Goal: Find specific page/section: Find specific page/section

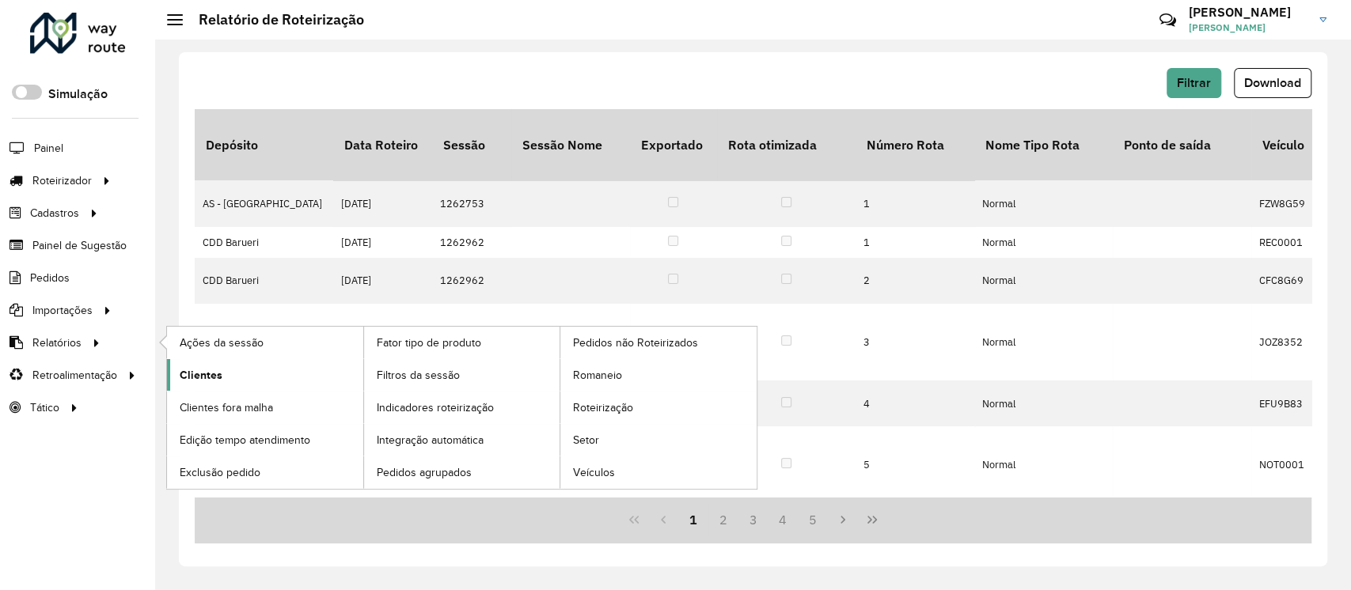
click at [184, 377] on span "Clientes" at bounding box center [201, 375] width 43 height 17
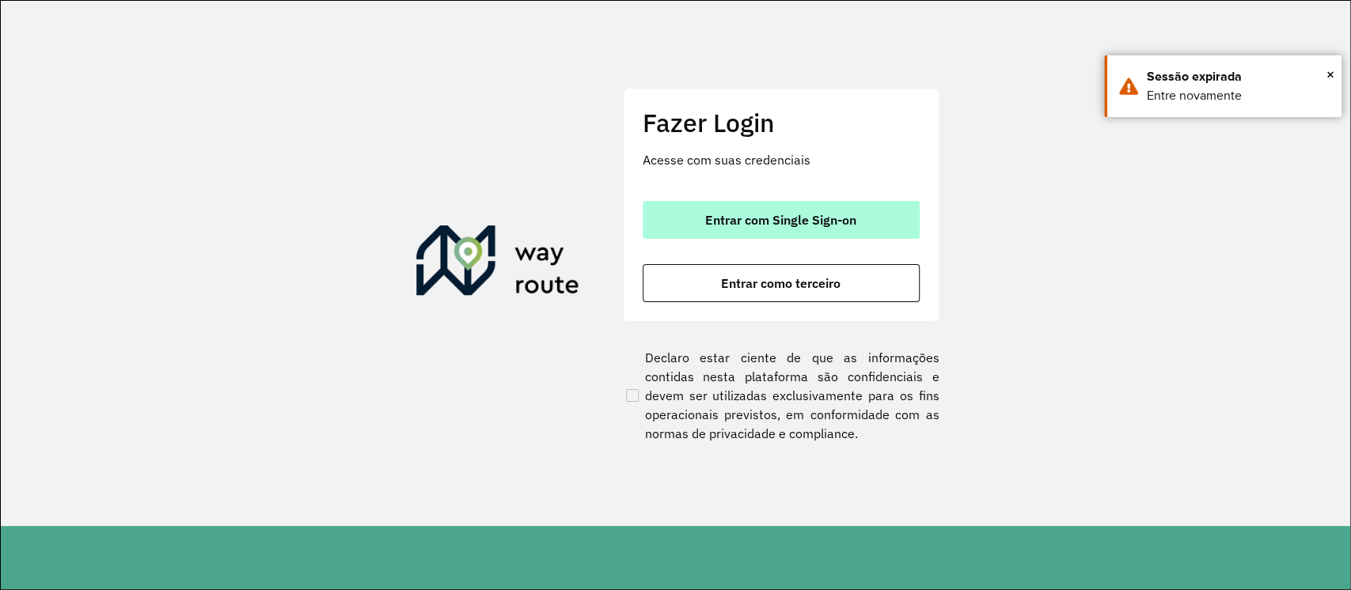
click at [834, 230] on button "Entrar com Single Sign-on" at bounding box center [781, 220] width 277 height 38
